Goal: Information Seeking & Learning: Learn about a topic

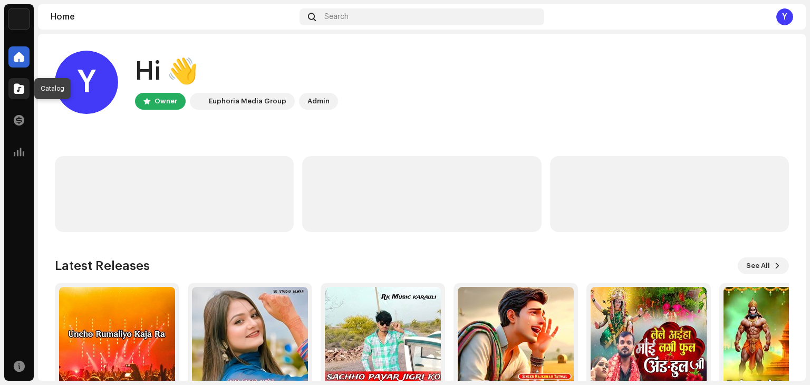
click at [25, 90] on div at bounding box center [18, 88] width 21 height 21
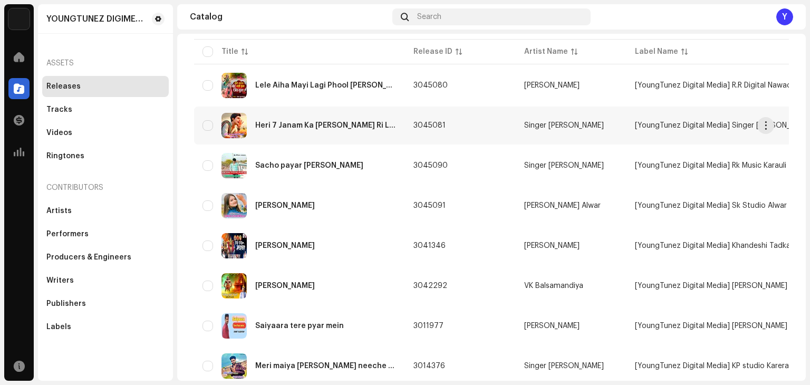
scroll to position [114, 0]
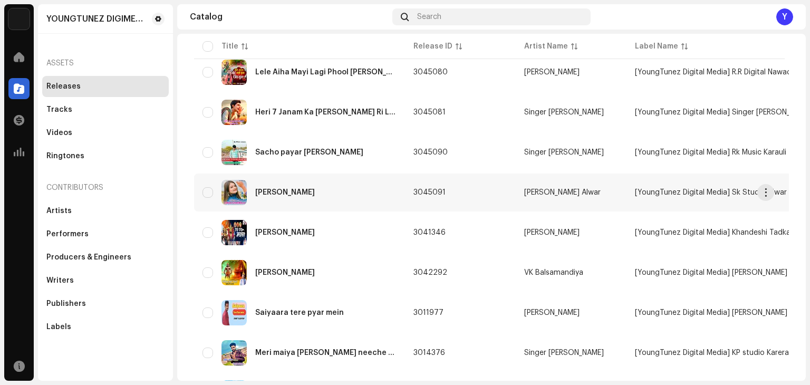
drag, startPoint x: 265, startPoint y: 209, endPoint x: 268, endPoint y: 205, distance: 5.4
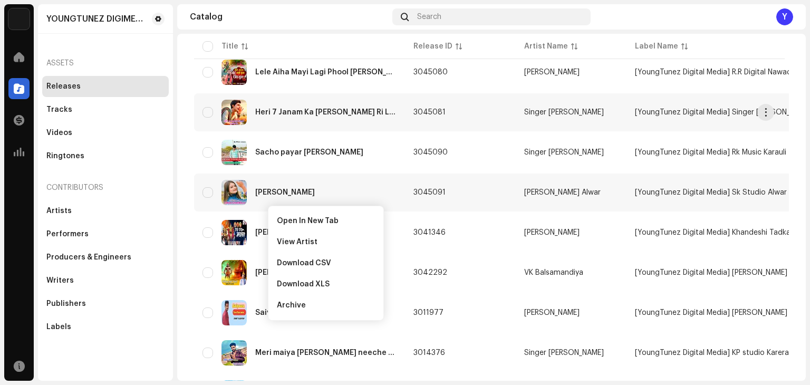
click at [290, 110] on div "Heri 7 Janam Ka [PERSON_NAME] Ri Ladli Tut Giya Ri" at bounding box center [325, 112] width 141 height 7
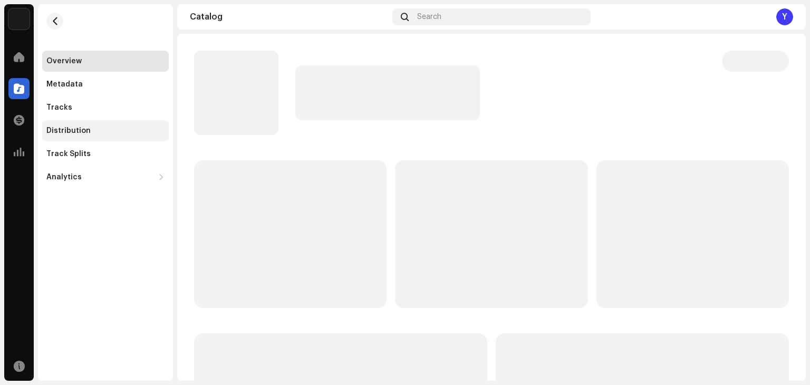
click at [89, 129] on div "Distribution" at bounding box center [105, 131] width 118 height 8
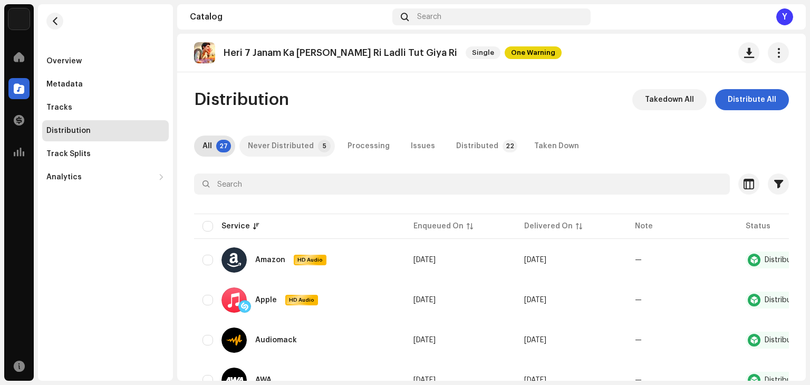
click at [304, 138] on div "Never Distributed" at bounding box center [281, 146] width 66 height 21
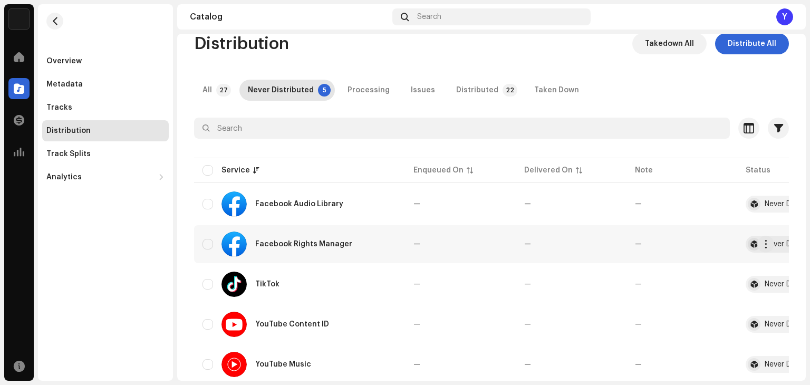
scroll to position [90, 0]
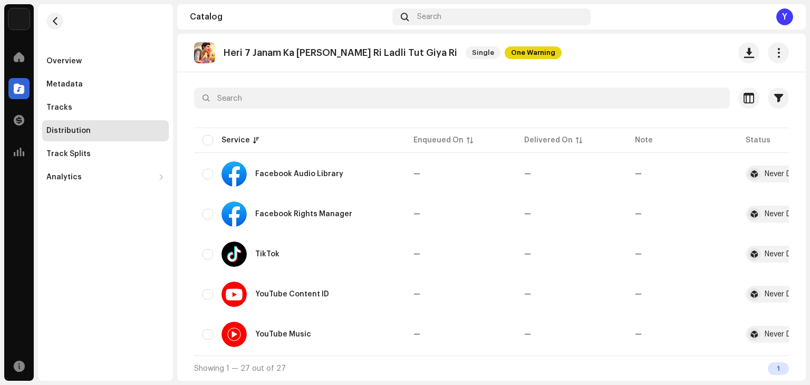
drag, startPoint x: 175, startPoint y: 255, endPoint x: 146, endPoint y: 279, distance: 38.2
drag, startPoint x: 146, startPoint y: 279, endPoint x: 131, endPoint y: 289, distance: 17.6
click at [131, 287] on div "Overview Metadata Tracks Distribution Track Splits Analytics Consumption Engage…" at bounding box center [105, 192] width 135 height 377
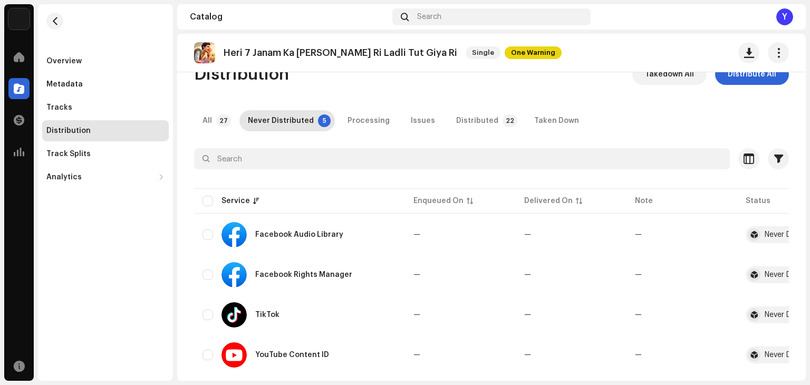
scroll to position [0, 0]
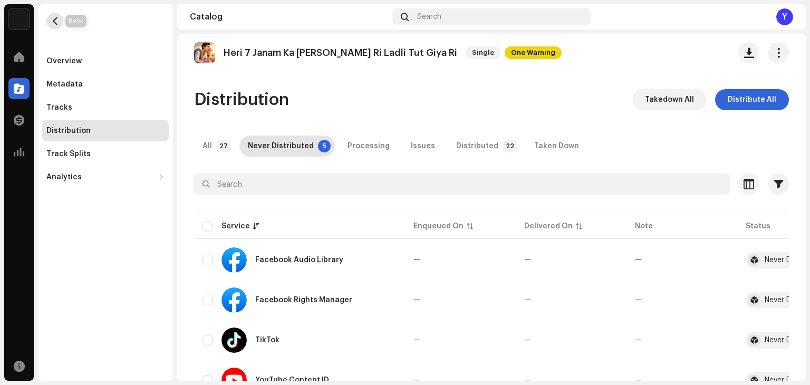
click at [57, 24] on span "button" at bounding box center [55, 21] width 8 height 8
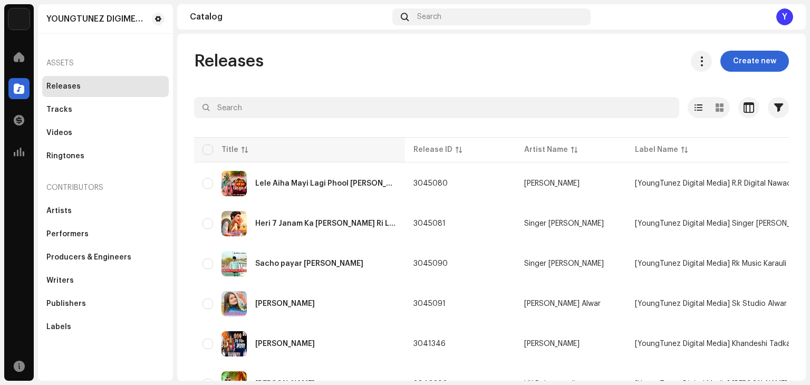
drag, startPoint x: 382, startPoint y: 87, endPoint x: 322, endPoint y: 138, distance: 78.6
click at [331, 237] on td "Heri 7 Janam Ka [PERSON_NAME] Ri Ladli Tut Giya Ri" at bounding box center [299, 224] width 211 height 38
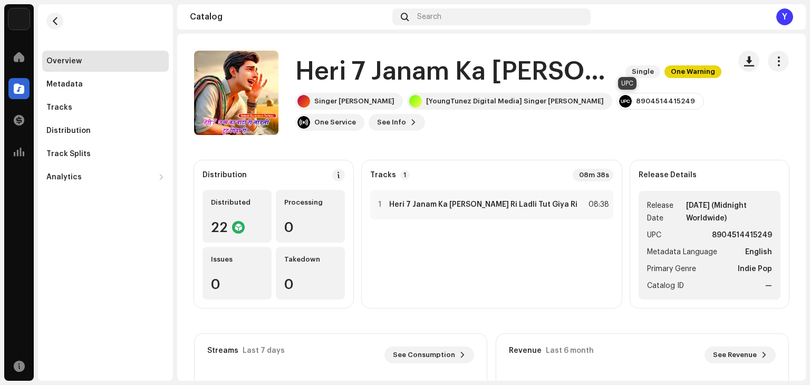
click at [636, 98] on div "8904514415249" at bounding box center [665, 101] width 59 height 8
copy div "8904514415249"
click at [21, 363] on span at bounding box center [19, 366] width 11 height 8
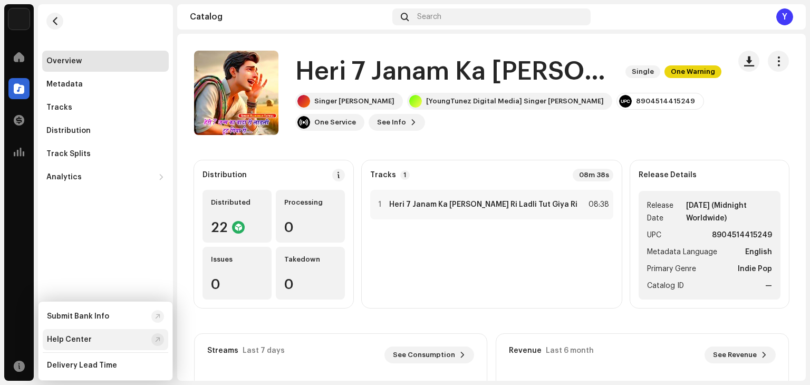
click at [84, 340] on div "Help Center" at bounding box center [69, 340] width 45 height 8
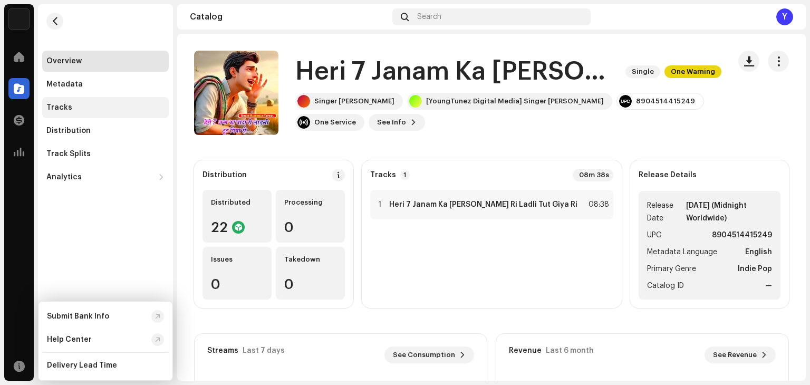
click at [59, 113] on div "Tracks" at bounding box center [105, 107] width 127 height 21
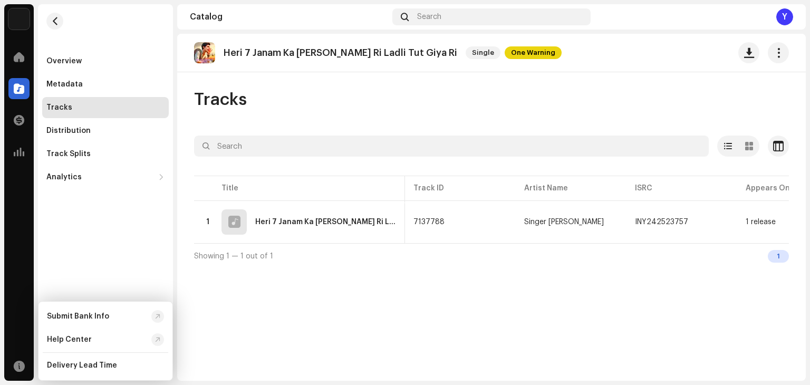
scroll to position [0, 281]
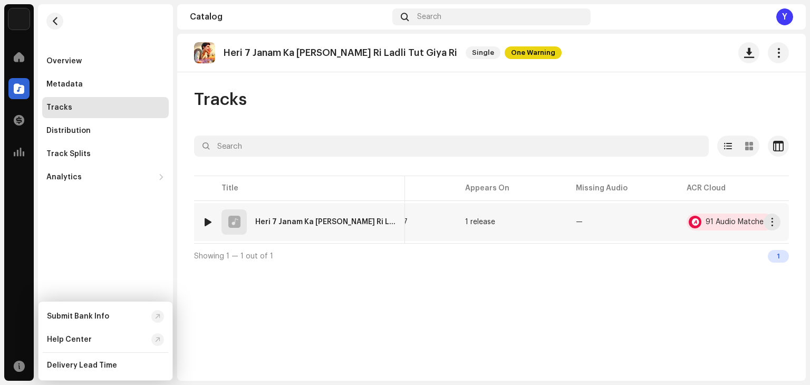
click at [720, 224] on div "91 Audio Matches" at bounding box center [737, 221] width 62 height 7
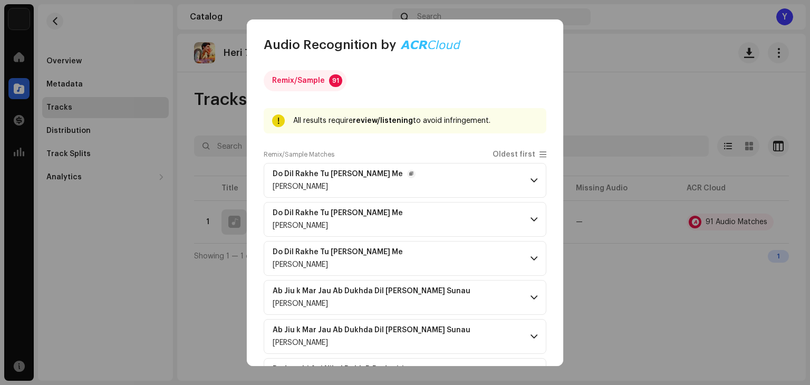
click at [529, 186] on p-accordion-header "Do Dil Rakhe Tu [PERSON_NAME] Me [PERSON_NAME]" at bounding box center [405, 180] width 283 height 35
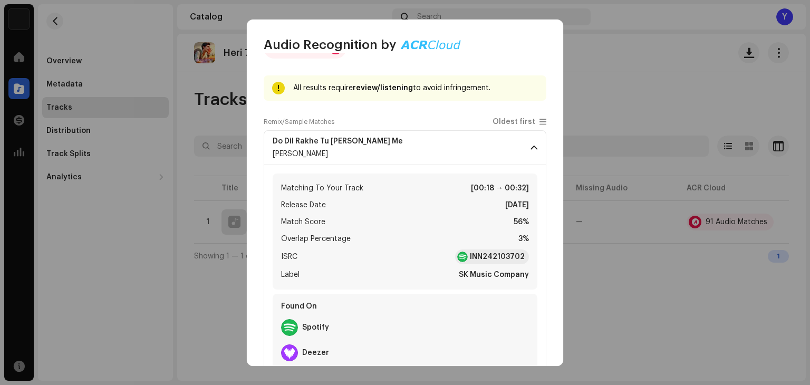
scroll to position [211, 0]
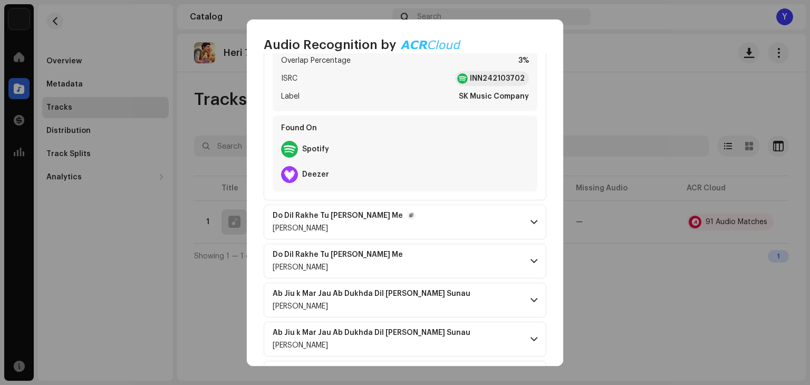
click at [531, 223] on span at bounding box center [534, 222] width 7 height 8
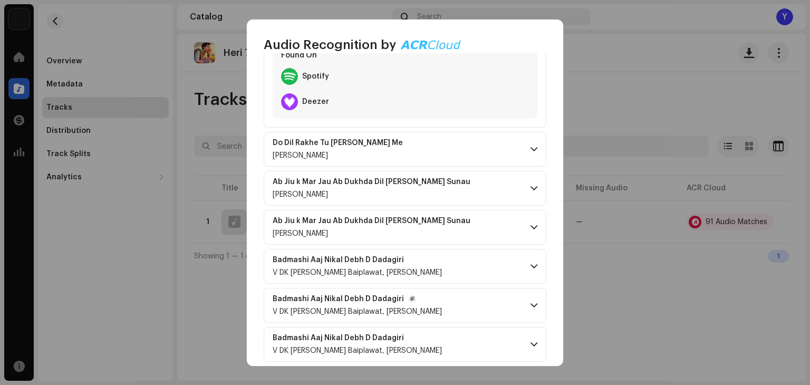
scroll to position [633, 0]
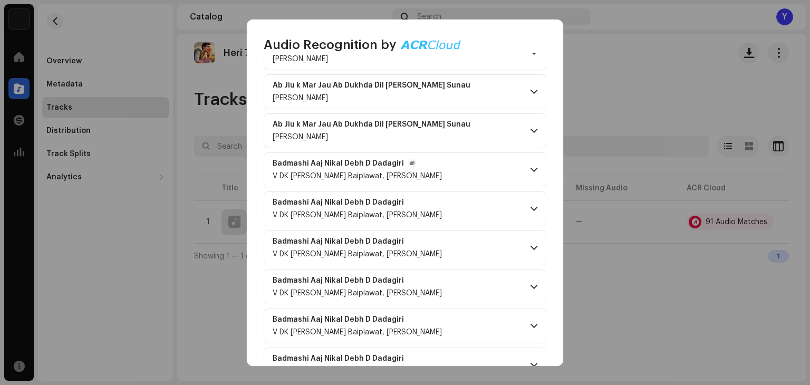
click at [534, 166] on p-accordion-header "Badmashi Aaj Nikal Debh D Dadagiri V DK [PERSON_NAME] Baiplawat, [PERSON_NAME]" at bounding box center [405, 169] width 283 height 35
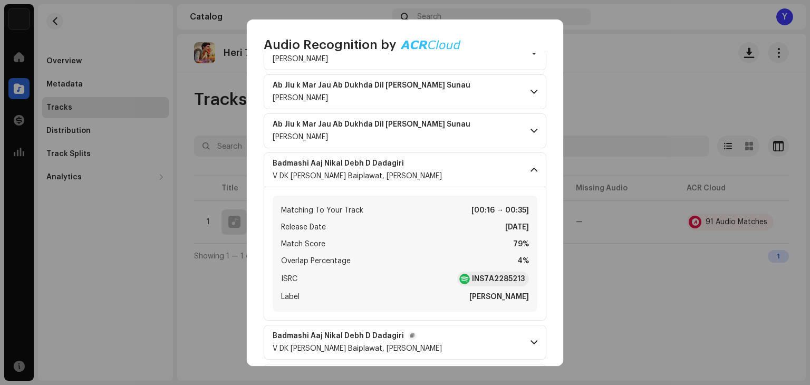
click at [522, 333] on p-accordion-header "Badmashi Aaj Nikal Debh D Dadagiri V DK [PERSON_NAME] Baiplawat, [PERSON_NAME]" at bounding box center [405, 342] width 283 height 35
click at [533, 342] on span at bounding box center [534, 342] width 7 height 8
click at [531, 169] on span at bounding box center [534, 170] width 7 height 8
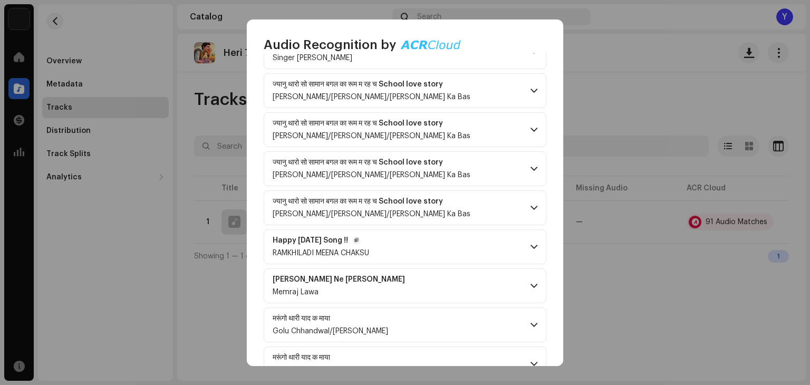
scroll to position [1477, 0]
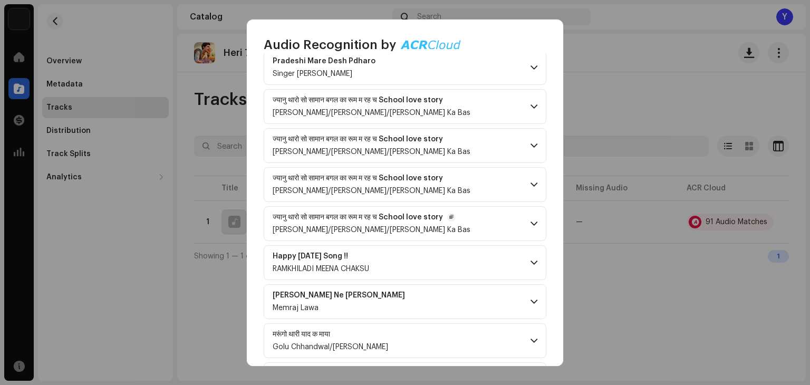
click at [534, 212] on p-accordion-header "ज्यानु थारो सो सामान बगल का रूम म रह च School love story [PERSON_NAME]/[PERSON_…" at bounding box center [405, 223] width 283 height 35
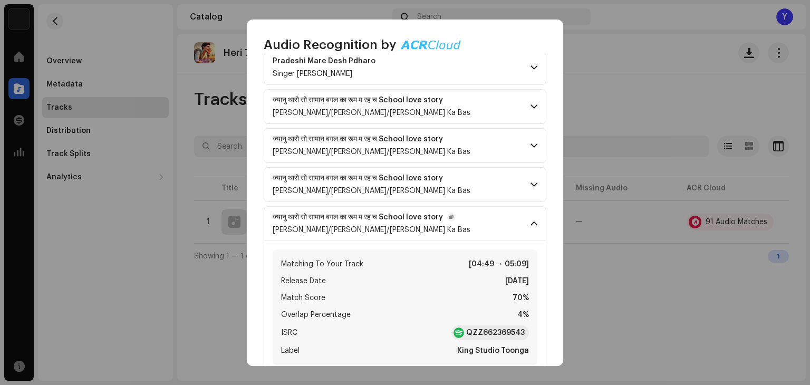
click at [535, 213] on p-accordion-header "ज्यानु थारो सो सामान बगल का रूम म रह च School love story [PERSON_NAME]/[PERSON_…" at bounding box center [405, 223] width 283 height 35
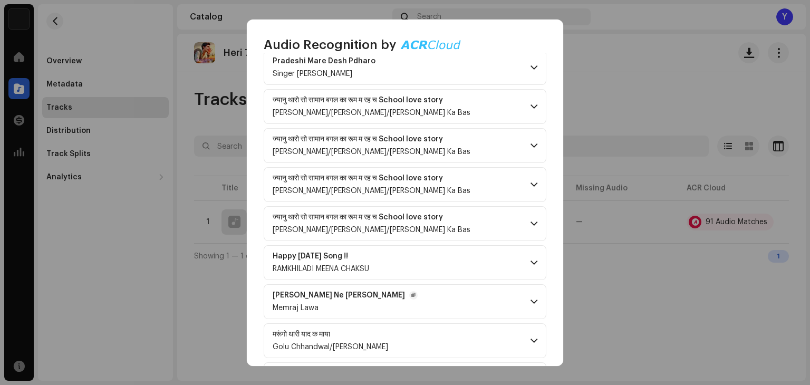
click at [534, 292] on p-accordion-header "[PERSON_NAME] [PERSON_NAME] [PERSON_NAME] Memraj Lawa" at bounding box center [405, 301] width 283 height 35
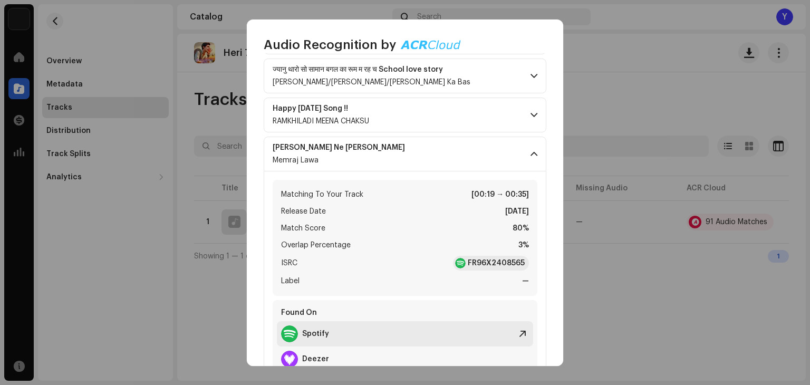
scroll to position [1794, 0]
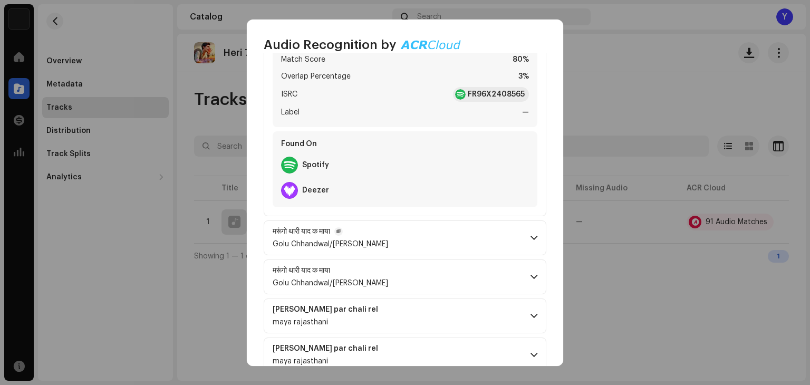
click at [531, 234] on span at bounding box center [534, 238] width 7 height 8
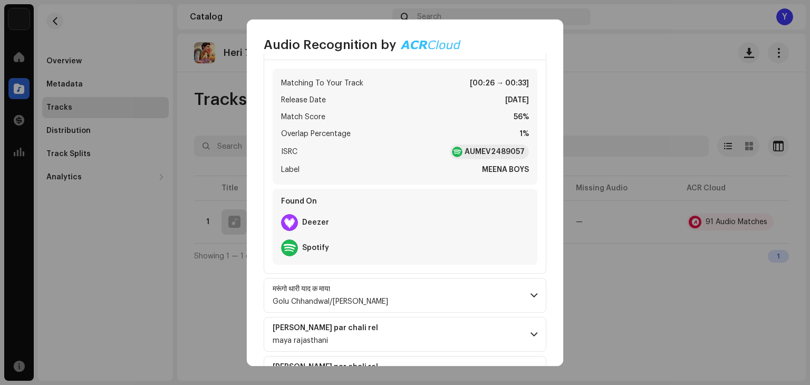
scroll to position [2005, 0]
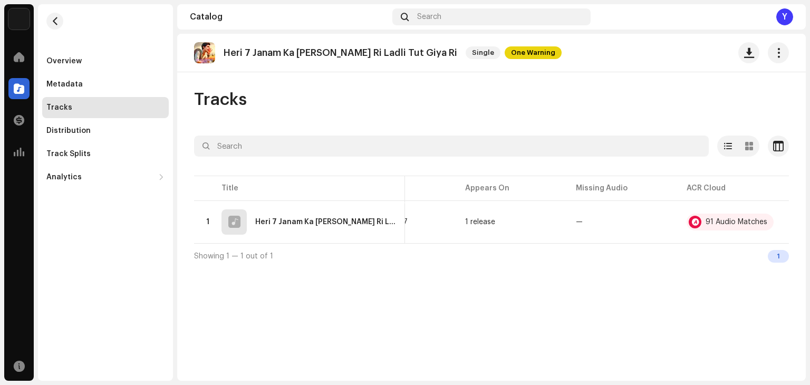
click at [600, 287] on div "Audio Recognition by Remix/Sample 91 All results require review/listening to av…" at bounding box center [405, 192] width 810 height 385
